Goal: Find specific page/section: Find specific page/section

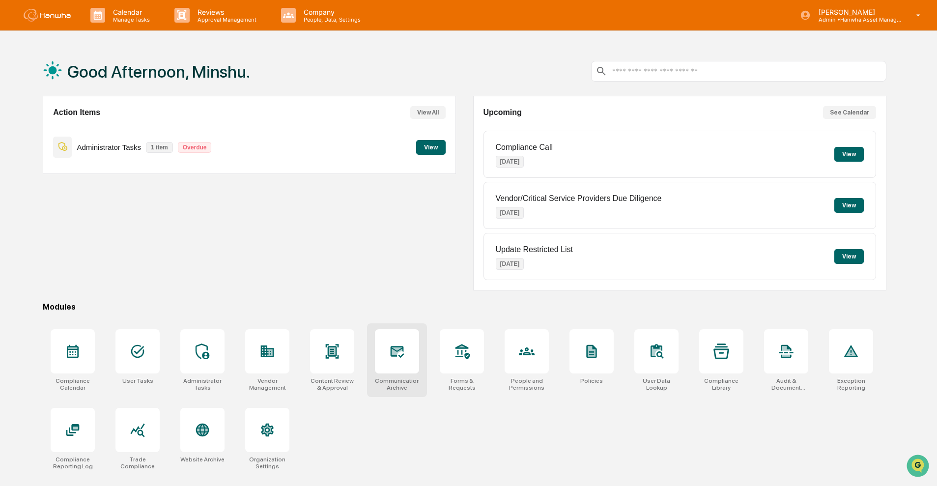
click at [404, 299] on div at bounding box center [397, 351] width 44 height 44
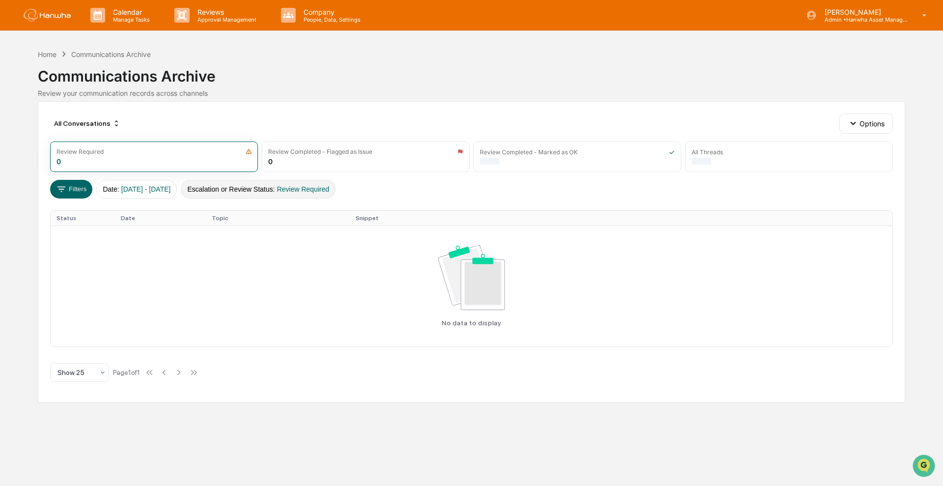
click at [327, 185] on span "Review Required" at bounding box center [303, 189] width 53 height 8
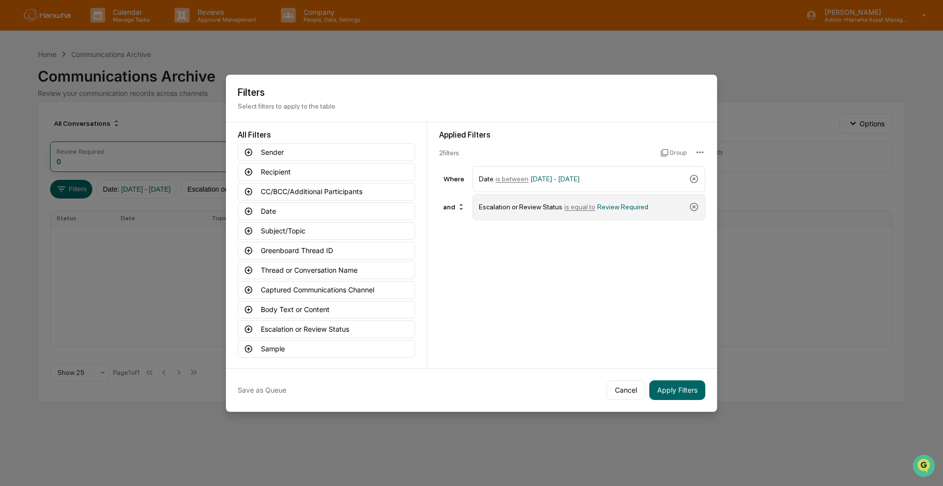
click at [701, 206] on div "Escalation or Review Status is equal to Review Required" at bounding box center [589, 207] width 233 height 26
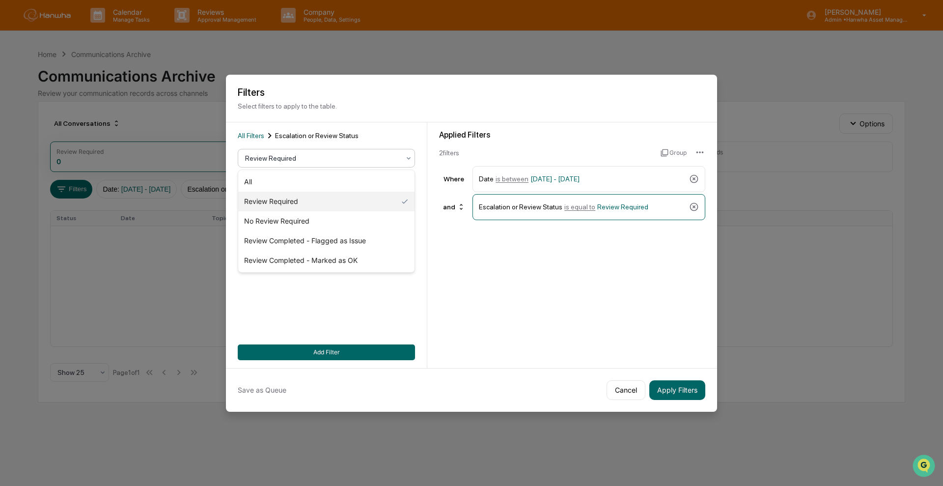
click at [298, 158] on div at bounding box center [322, 158] width 155 height 10
click at [327, 331] on div "All Filters Escalation or Review Status 5 results available. Use Up and Down to…" at bounding box center [326, 245] width 177 height 230
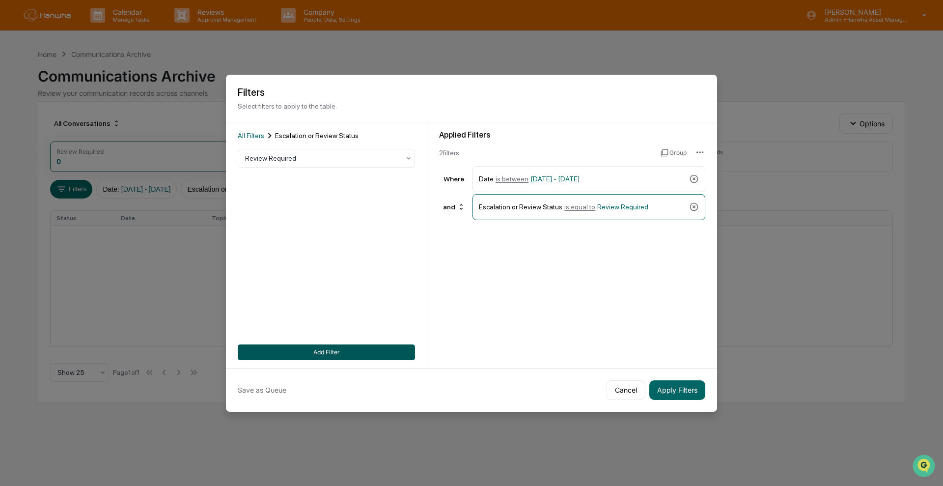
click at [366, 346] on button "Add Filter" at bounding box center [326, 352] width 177 height 16
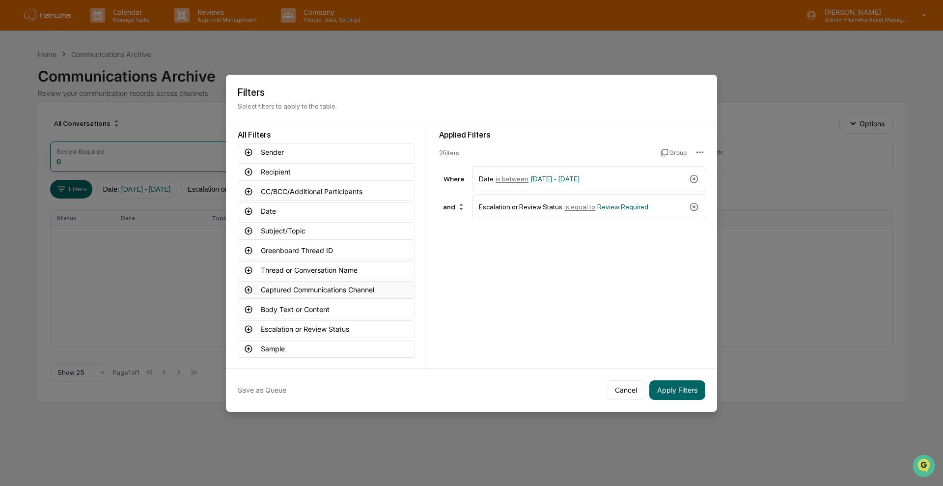
click at [334, 286] on button "Captured Communications Channel" at bounding box center [326, 290] width 177 height 18
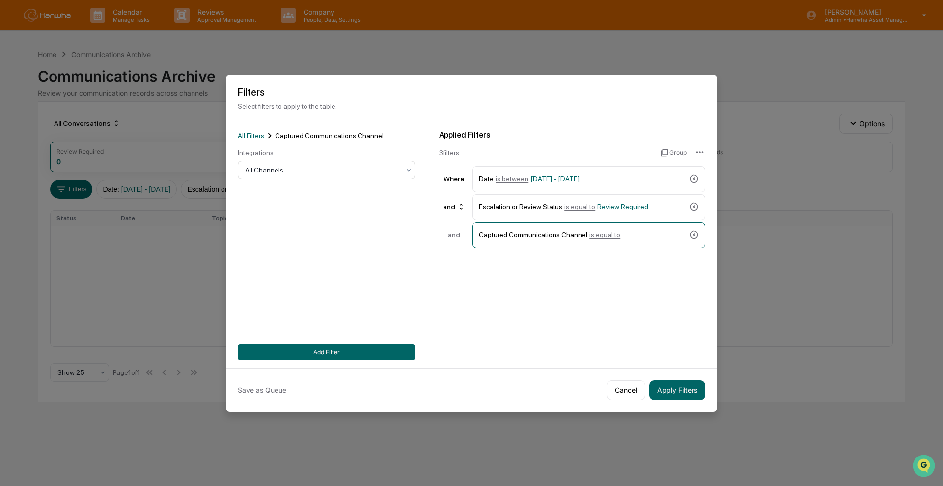
click at [266, 164] on div "All Channels" at bounding box center [322, 170] width 165 height 14
click at [298, 252] on div "Microsoft Teams" at bounding box center [326, 253] width 176 height 20
click at [330, 348] on button "Add Filter" at bounding box center [326, 352] width 177 height 16
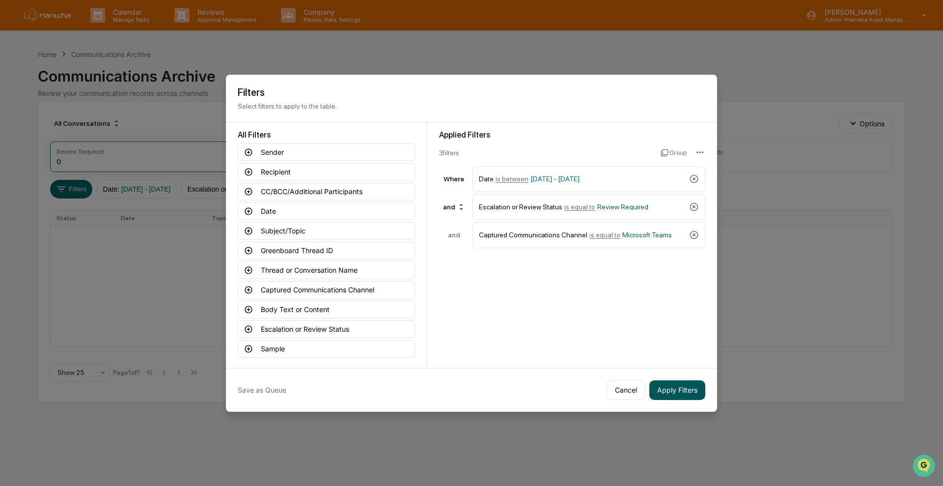
click at [675, 391] on button "Apply Filters" at bounding box center [677, 390] width 56 height 20
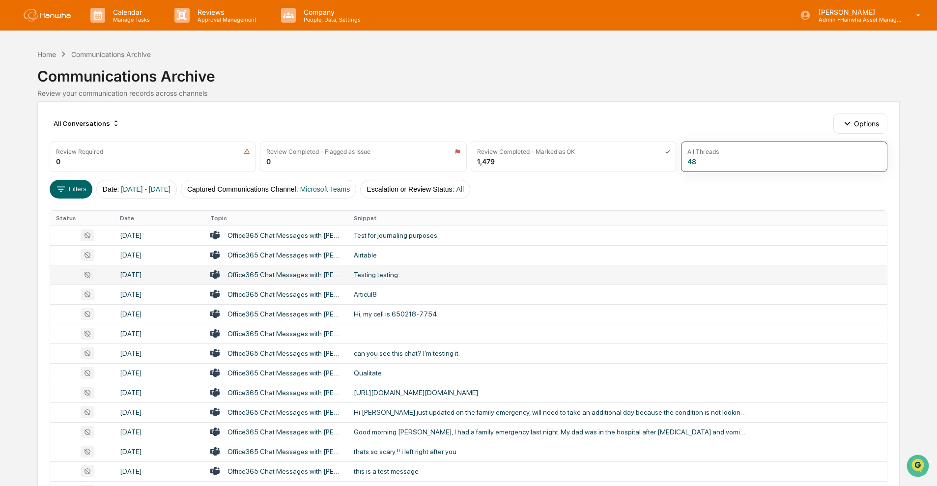
click at [298, 274] on div "Office365 Chat Messages with [PERSON_NAME], [PERSON_NAME] on [DATE]" at bounding box center [284, 275] width 114 height 8
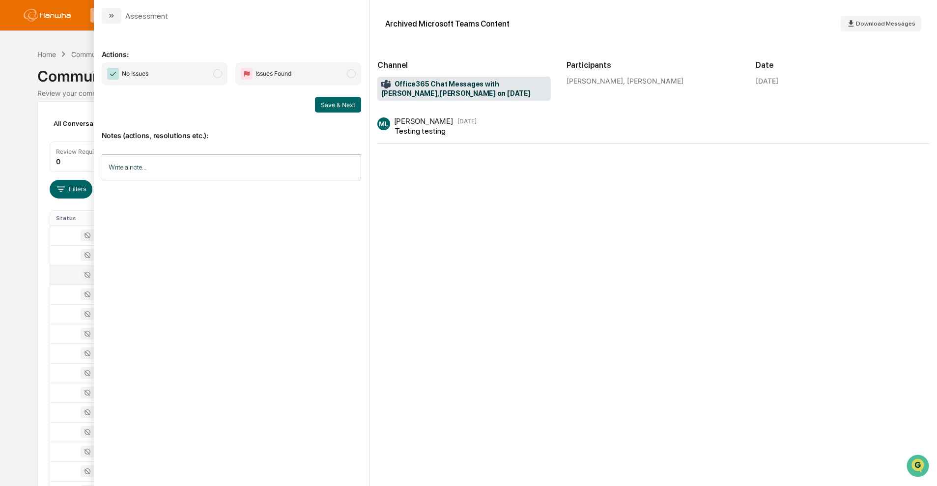
click at [2, 77] on div "Calendar Manage Tasks Reviews Approval Management Company People, Data, Setting…" at bounding box center [468, 386] width 937 height 773
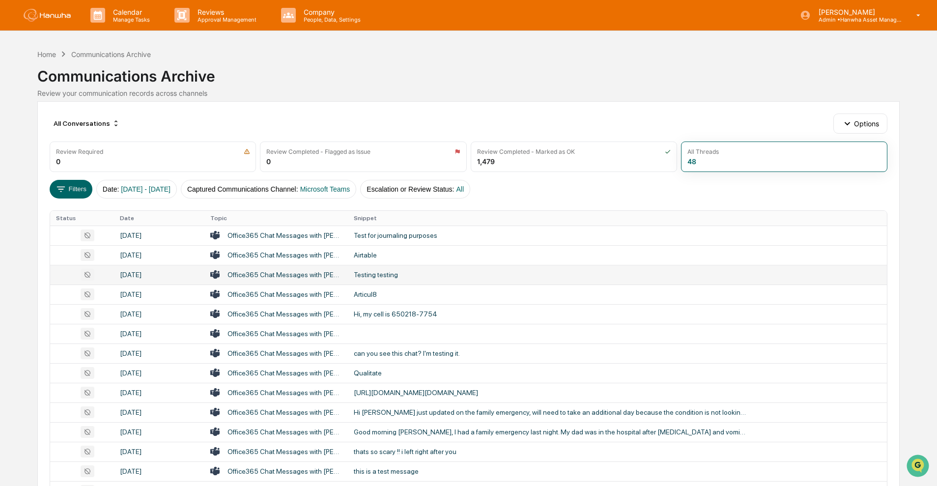
click at [385, 276] on div "Testing testing" at bounding box center [550, 275] width 393 height 8
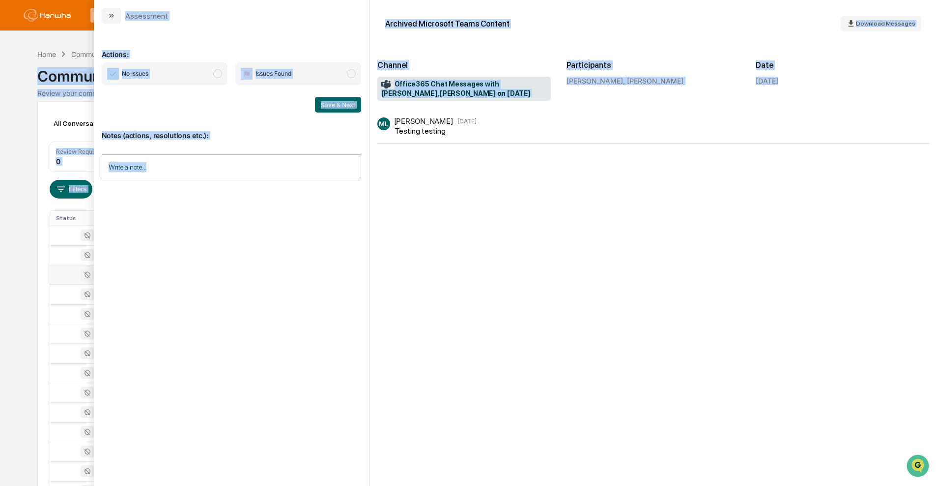
click at [372, 199] on div "Archived Microsoft Teams Content Download Messages Channel Office365 Chat Messa…" at bounding box center [652, 243] width 567 height 486
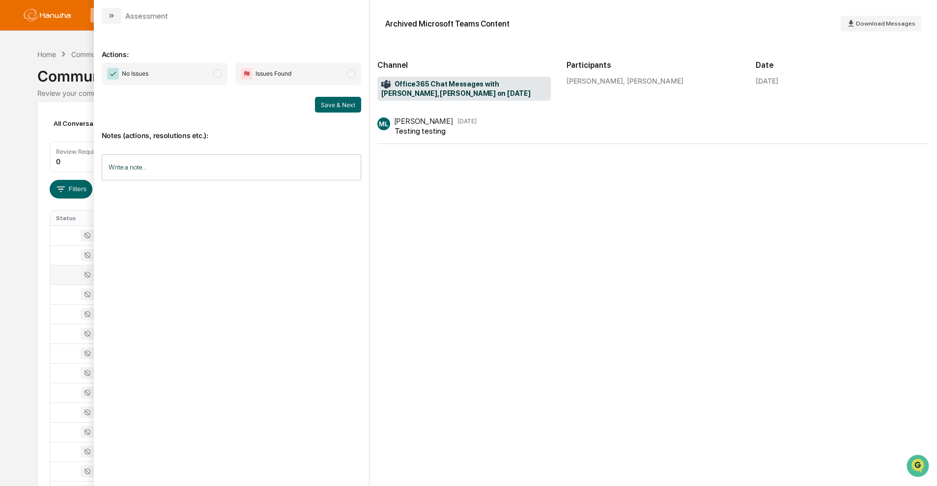
click at [668, 291] on div "[PERSON_NAME] [DATE] Testing testing" at bounding box center [653, 297] width 552 height 361
click at [21, 285] on div "Calendar Manage Tasks Reviews Approval Management Company People, Data, Setting…" at bounding box center [468, 386] width 937 height 773
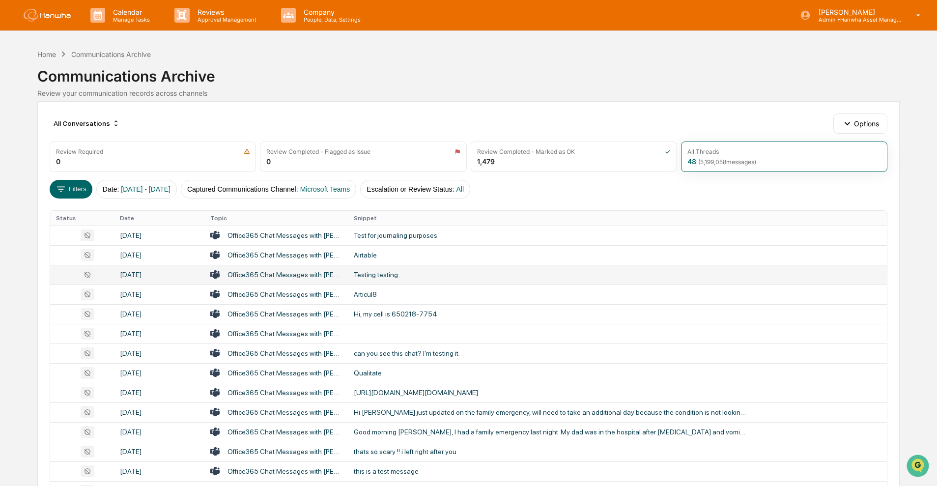
click at [92, 269] on icon at bounding box center [88, 275] width 14 height 12
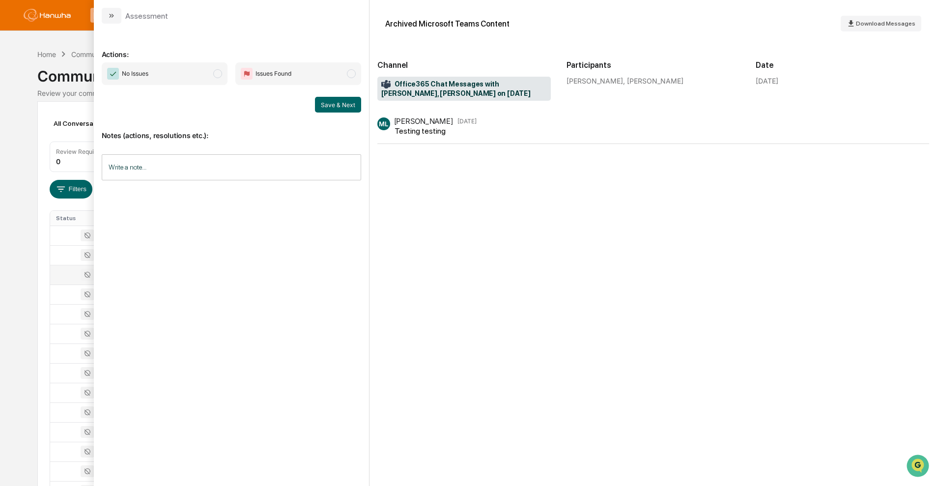
drag, startPoint x: 813, startPoint y: 322, endPoint x: 889, endPoint y: 139, distance: 197.8
click at [826, 297] on div "[PERSON_NAME] [DATE] Testing testing" at bounding box center [653, 297] width 552 height 361
